Goal: Complete application form

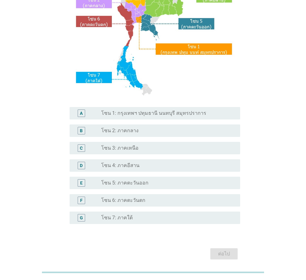
scroll to position [93, 0]
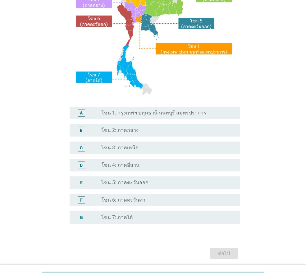
click at [141, 184] on label "โซน 5: ภาคตะวันออก" at bounding box center [124, 183] width 47 height 6
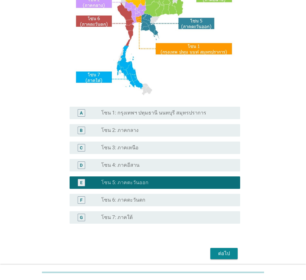
click at [228, 256] on div "ต่อไป" at bounding box center [224, 253] width 17 height 7
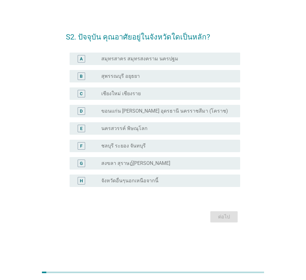
scroll to position [0, 0]
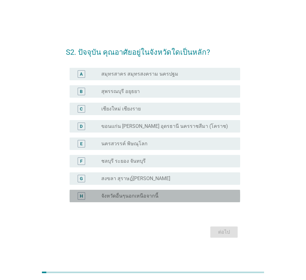
click at [125, 194] on label "จังหวัดอื่นๆนอกเหนือจากนี้" at bounding box center [129, 196] width 57 height 6
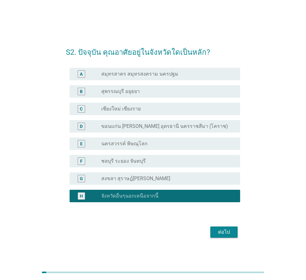
click at [217, 237] on button "ต่อไป" at bounding box center [224, 231] width 27 height 11
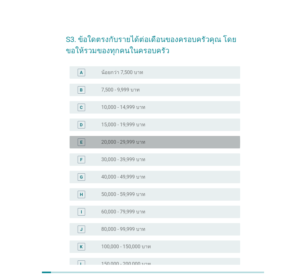
click at [123, 138] on div "E radio_button_unchecked 20,000 - 29,999 บาท" at bounding box center [155, 142] width 171 height 12
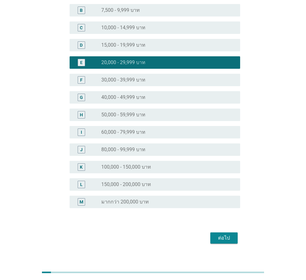
scroll to position [88, 0]
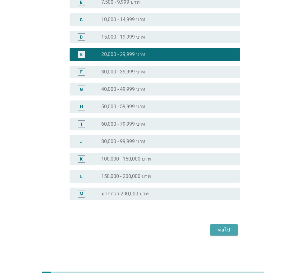
click at [228, 232] on div "ต่อไป" at bounding box center [224, 229] width 17 height 7
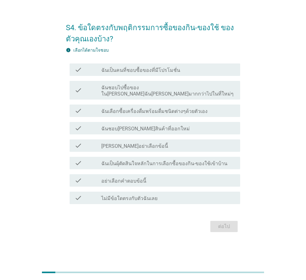
scroll to position [0, 0]
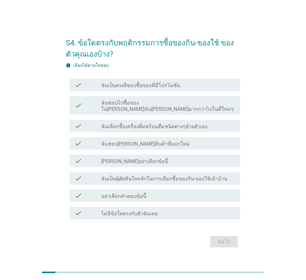
click at [130, 88] on label "ฉันเป็นคนที่ชอบซื้อของที่มีโปรโมชั่น" at bounding box center [140, 85] width 79 height 6
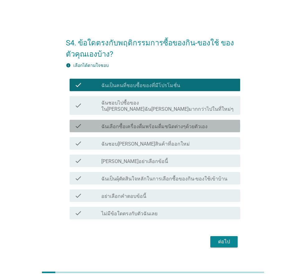
click at [127, 124] on label "ฉันเลือกซื้อเครื่องดื่มพร้อมดื่มชนิดต่างๆด้วยตัวเอง" at bounding box center [154, 127] width 106 height 6
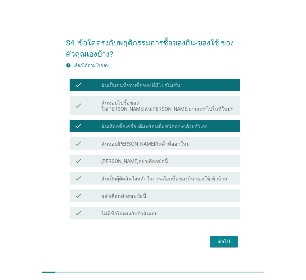
click at [227, 239] on div "ต่อไป" at bounding box center [224, 241] width 17 height 7
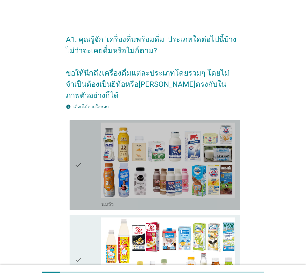
click at [87, 168] on div "check" at bounding box center [88, 165] width 27 height 85
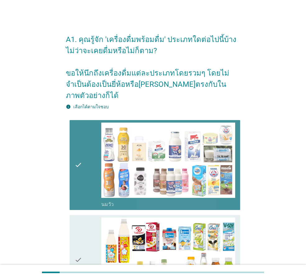
click at [87, 168] on div "check" at bounding box center [88, 165] width 27 height 85
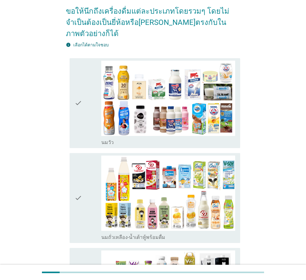
scroll to position [62, 0]
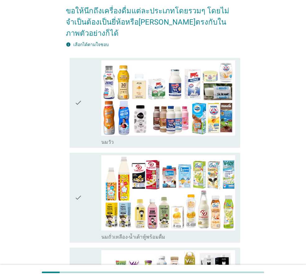
click at [79, 113] on icon "check" at bounding box center [78, 102] width 7 height 85
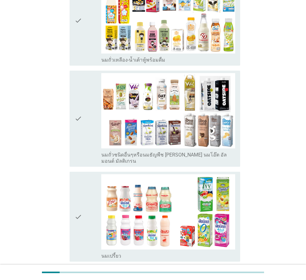
scroll to position [249, 0]
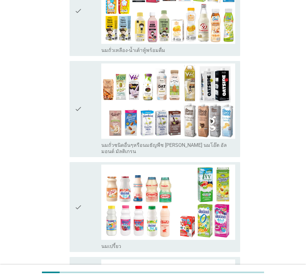
click at [89, 184] on div "check" at bounding box center [88, 207] width 27 height 85
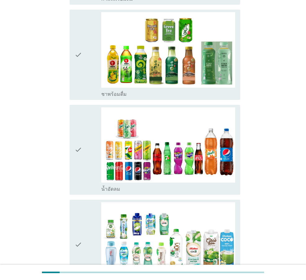
scroll to position [684, 0]
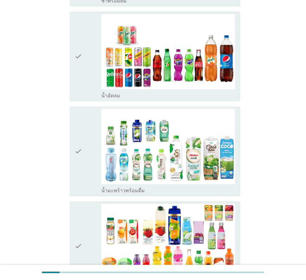
click at [81, 77] on icon "check" at bounding box center [78, 56] width 7 height 85
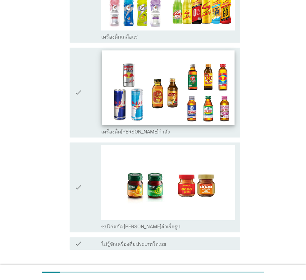
scroll to position [1243, 0]
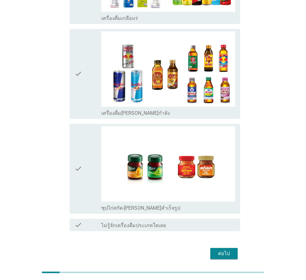
click at [230, 250] on div "ต่อไป" at bounding box center [224, 253] width 17 height 7
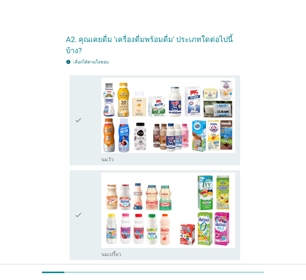
click at [77, 124] on icon "check" at bounding box center [78, 120] width 7 height 85
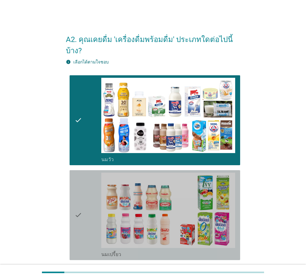
click at [87, 194] on div "check" at bounding box center [88, 215] width 27 height 85
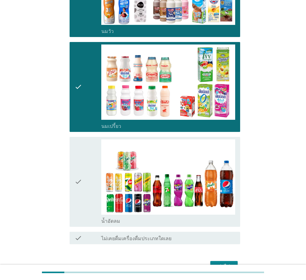
scroll to position [154, 0]
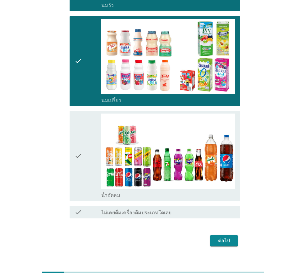
click at [83, 176] on div "check" at bounding box center [88, 156] width 27 height 85
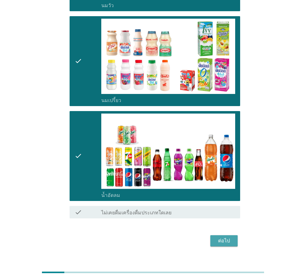
click at [228, 237] on div "ต่อไป" at bounding box center [224, 240] width 17 height 7
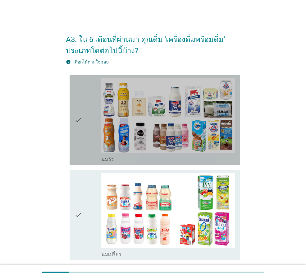
click at [84, 131] on div "check" at bounding box center [88, 120] width 27 height 85
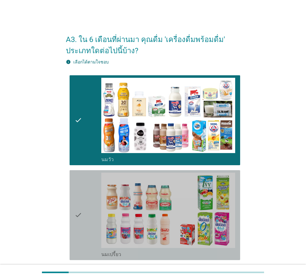
click at [87, 211] on div "check" at bounding box center [88, 215] width 27 height 85
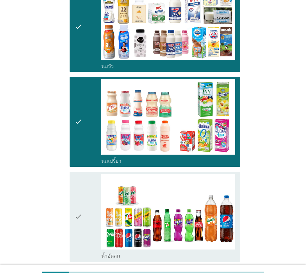
click at [87, 208] on div "check" at bounding box center [88, 216] width 27 height 85
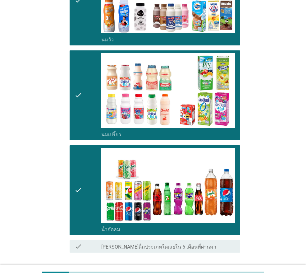
scroll to position [165, 0]
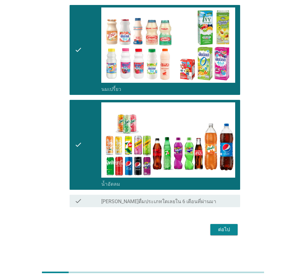
click at [226, 232] on div "ต่อไป" at bounding box center [224, 229] width 17 height 7
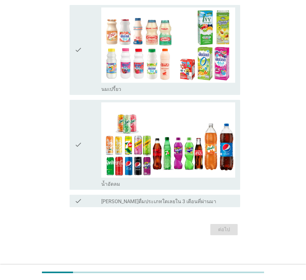
scroll to position [0, 0]
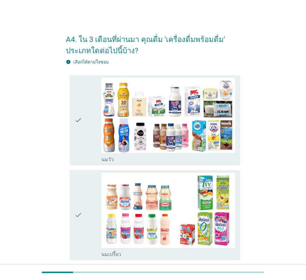
click at [79, 137] on icon "check" at bounding box center [78, 120] width 7 height 85
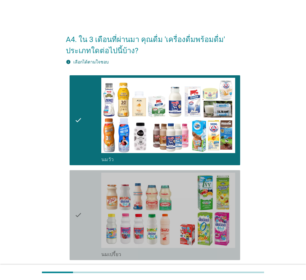
click at [78, 204] on icon "check" at bounding box center [78, 215] width 7 height 85
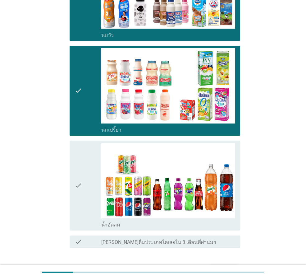
click at [79, 204] on icon "check" at bounding box center [78, 185] width 7 height 85
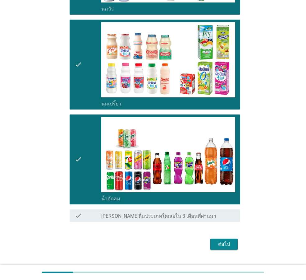
scroll to position [165, 0]
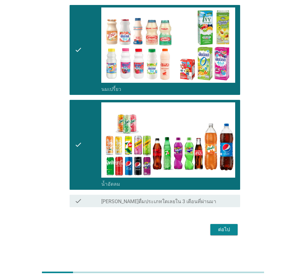
click at [232, 232] on div "ต่อไป" at bounding box center [224, 229] width 17 height 7
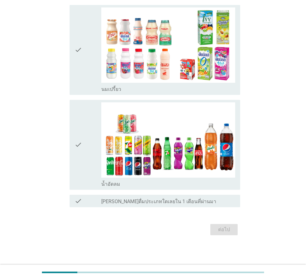
scroll to position [0, 0]
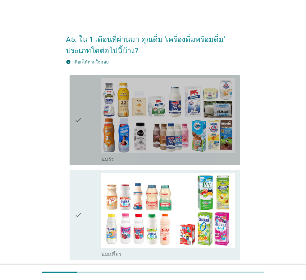
click at [91, 140] on div "check" at bounding box center [88, 120] width 27 height 85
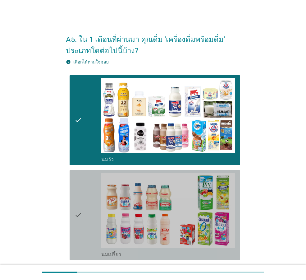
click at [91, 209] on div "check" at bounding box center [88, 215] width 27 height 85
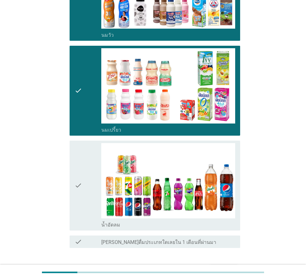
click at [86, 200] on div "check" at bounding box center [88, 185] width 27 height 85
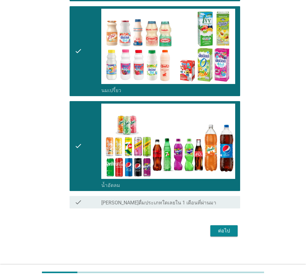
scroll to position [165, 0]
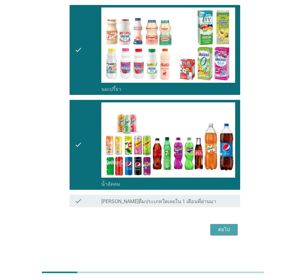
click at [229, 229] on div "ต่อไป" at bounding box center [224, 229] width 17 height 7
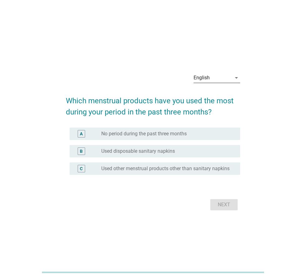
drag, startPoint x: 76, startPoint y: 199, endPoint x: 225, endPoint y: 74, distance: 194.9
click at [225, 73] on div "English" at bounding box center [213, 78] width 38 height 10
click at [221, 95] on div "ภาษาไทย" at bounding box center [217, 94] width 37 height 7
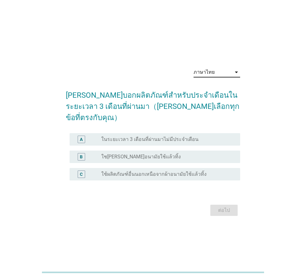
click at [143, 154] on label "ใช[PERSON_NAME]อนามัยใช้แล้วทิ้ง" at bounding box center [141, 157] width 80 height 6
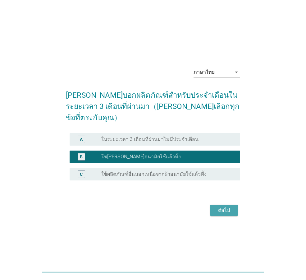
click at [220, 207] on div "ต่อไป" at bounding box center [224, 210] width 17 height 7
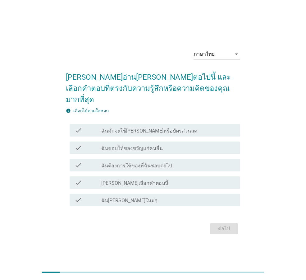
click at [129, 145] on label "ฉันชอบให้ของขวัญแก่คนอื่น" at bounding box center [132, 148] width 62 height 6
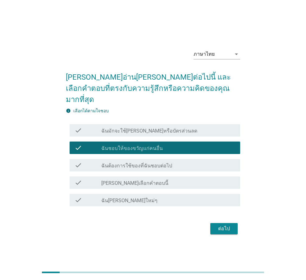
click at [134, 145] on label "ฉันชอบให้ของขวัญแก่คนอื่น" at bounding box center [132, 148] width 62 height 6
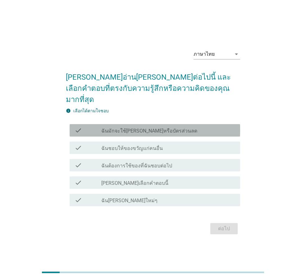
click at [139, 128] on label "ฉันมักจะใช้[PERSON_NAME]หรือบัตรส่วนลด" at bounding box center [149, 131] width 96 height 6
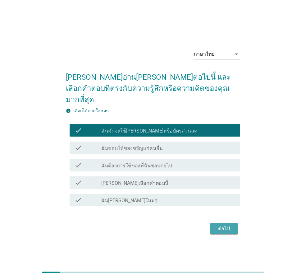
click at [234, 223] on button "ต่อไป" at bounding box center [224, 228] width 27 height 11
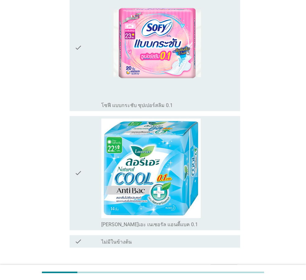
scroll to position [995, 0]
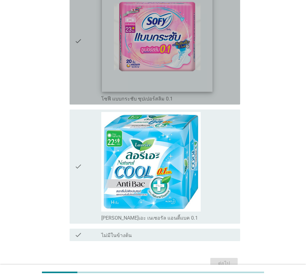
click at [142, 58] on img at bounding box center [157, 36] width 111 height 111
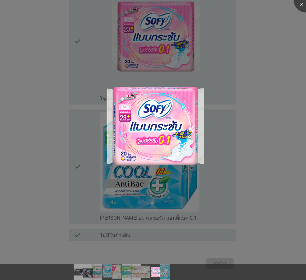
scroll to position [1008, 0]
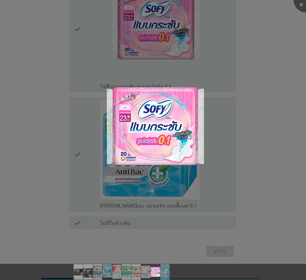
click at [276, 115] on div at bounding box center [153, 140] width 306 height 280
click at [302, 5] on div at bounding box center [306, 0] width 25 height 25
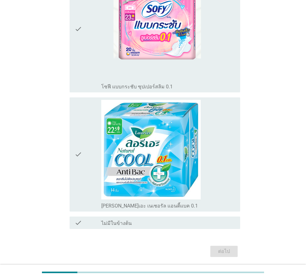
click at [84, 23] on div "check" at bounding box center [88, 29] width 27 height 122
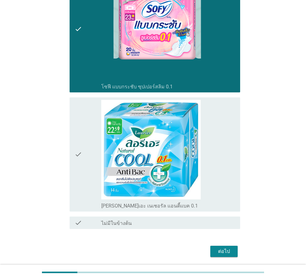
drag, startPoint x: 76, startPoint y: 141, endPoint x: 77, endPoint y: 145, distance: 4.5
click at [76, 142] on icon "check" at bounding box center [78, 154] width 7 height 109
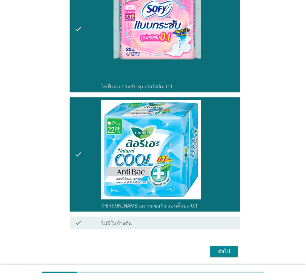
click at [222, 248] on div "ต่อไป" at bounding box center [224, 251] width 17 height 7
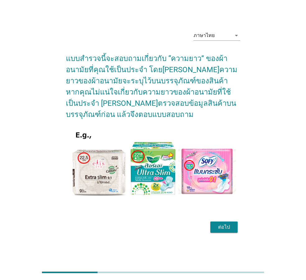
scroll to position [15, 0]
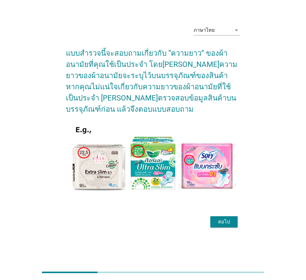
click at [218, 223] on div "ต่อไป" at bounding box center [224, 221] width 17 height 7
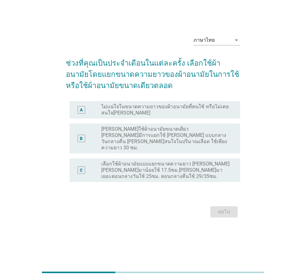
scroll to position [0, 0]
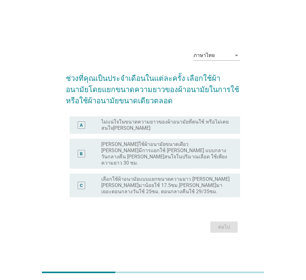
click at [123, 176] on label "เลือกใช้ผ้าอนามัยแบบแยกขนาดความยาว [PERSON_NAME] [PERSON_NAME]มาน้อยใช้ 17.5ซม.…" at bounding box center [165, 185] width 129 height 19
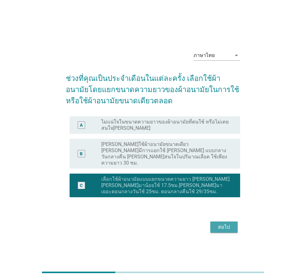
click at [225, 223] on div "ต่อไป" at bounding box center [224, 226] width 17 height 7
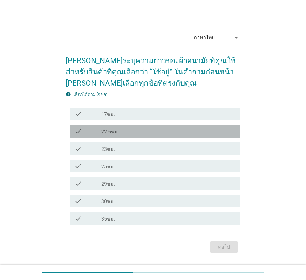
click at [103, 135] on label "22.5ซม." at bounding box center [110, 132] width 18 height 6
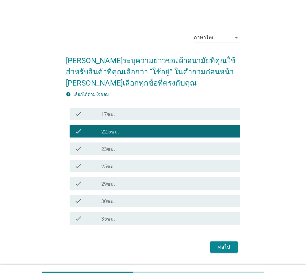
click at [231, 245] on div "ต่อไป" at bounding box center [224, 246] width 17 height 7
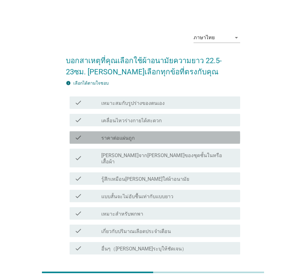
click at [120, 137] on label "ราคาต่อแผ่นถูก" at bounding box center [118, 138] width 34 height 6
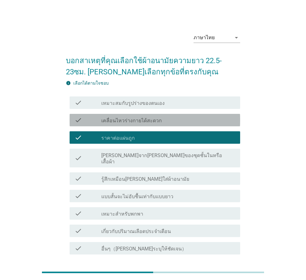
click at [129, 122] on label "เคลื่อนไหวร่างกายได้สะดวก" at bounding box center [131, 121] width 61 height 6
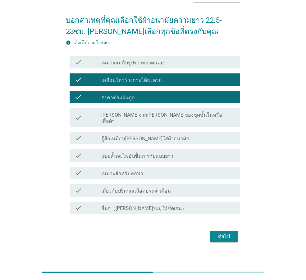
scroll to position [41, 0]
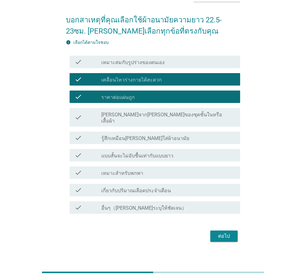
click at [232, 232] on div "ต่อไป" at bounding box center [224, 235] width 17 height 7
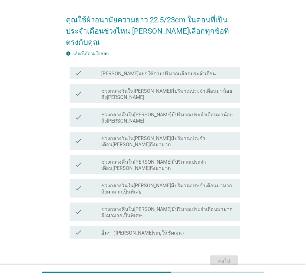
scroll to position [0, 0]
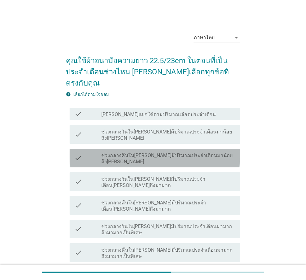
click at [125, 152] on label "ช่วงกลางคืนใน[PERSON_NAME]มีปริมาณประจำเดือนมาน้อยถึง[PERSON_NAME]" at bounding box center [168, 158] width 134 height 12
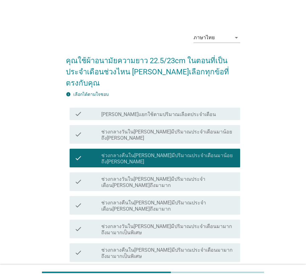
click at [128, 129] on label "ช่วงกลางวันใน[PERSON_NAME]มีปริมาณประจำเดือนมาน้อยถึง[PERSON_NAME]" at bounding box center [168, 135] width 134 height 12
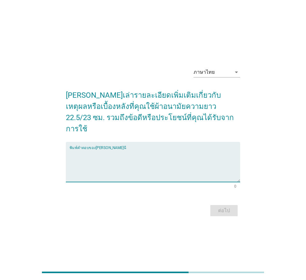
click at [150, 155] on textarea "พิมพ์คำตอบของคุณ ที่นี่" at bounding box center [155, 165] width 171 height 33
type textarea "เ"
type textarea "good"
click at [219, 208] on div "ต่อไป" at bounding box center [224, 210] width 17 height 7
